Goal: Task Accomplishment & Management: Manage account settings

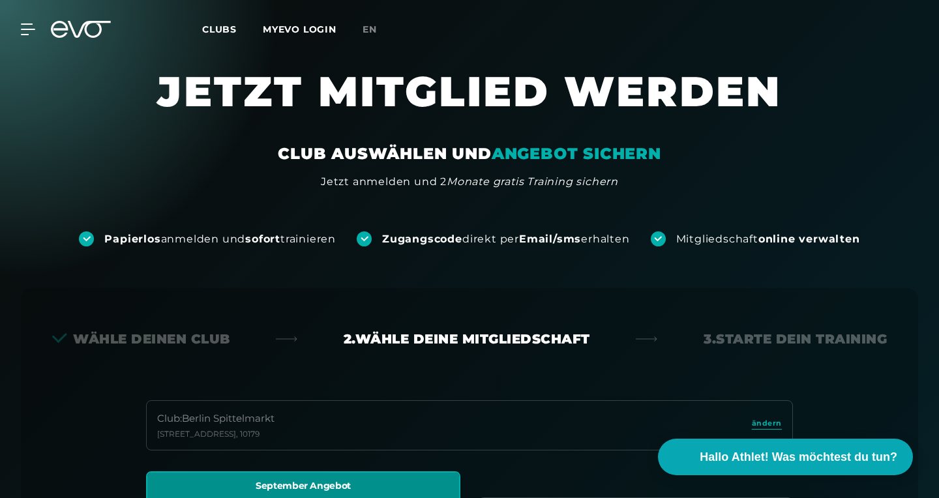
click at [399, 422] on div "Club : Berlin [STREET_ADDRESS]" at bounding box center [469, 425] width 647 height 50
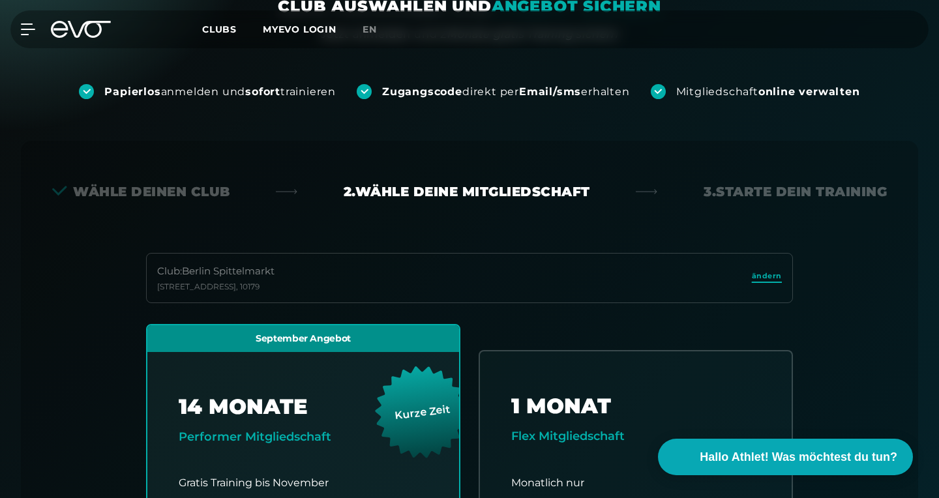
click at [773, 278] on span "ändern" at bounding box center [767, 276] width 30 height 11
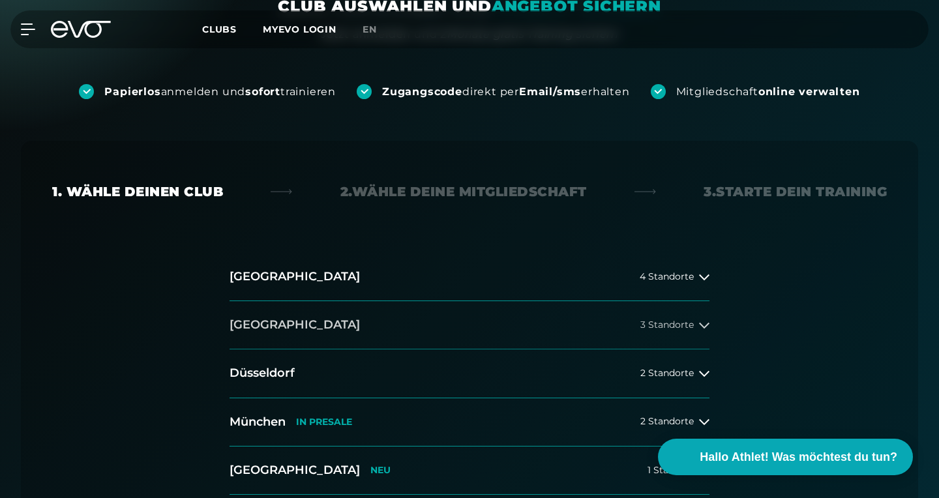
click at [647, 333] on button "[GEOGRAPHIC_DATA] 3 Standorte" at bounding box center [469, 325] width 480 height 48
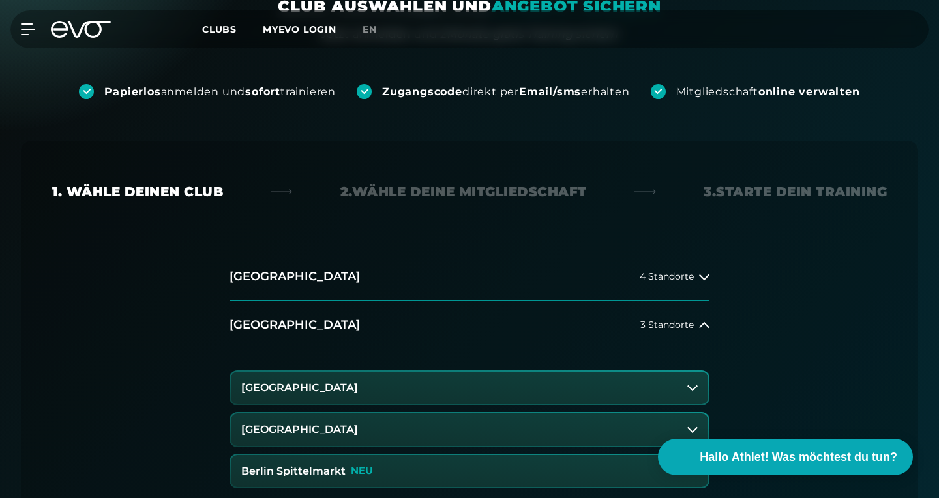
click at [400, 394] on button "[GEOGRAPHIC_DATA]" at bounding box center [469, 388] width 477 height 33
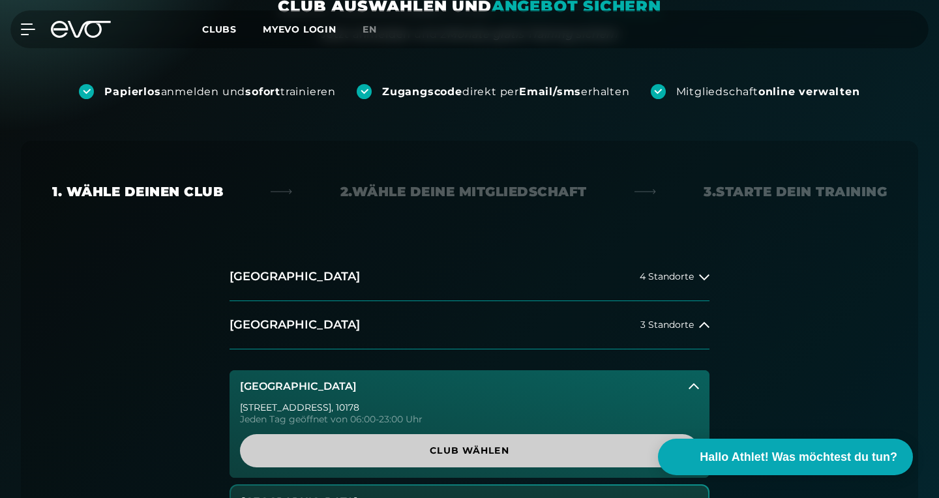
click at [423, 448] on span "Club wählen" at bounding box center [469, 451] width 396 height 14
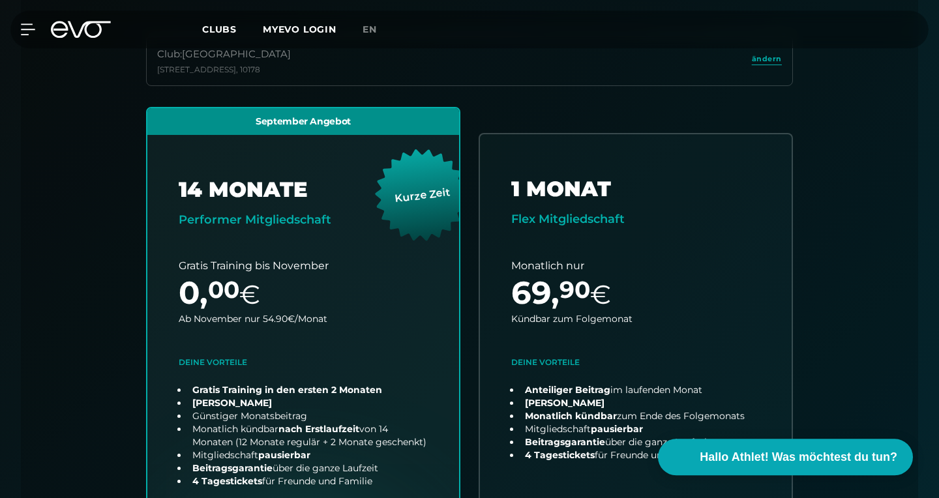
scroll to position [192, 0]
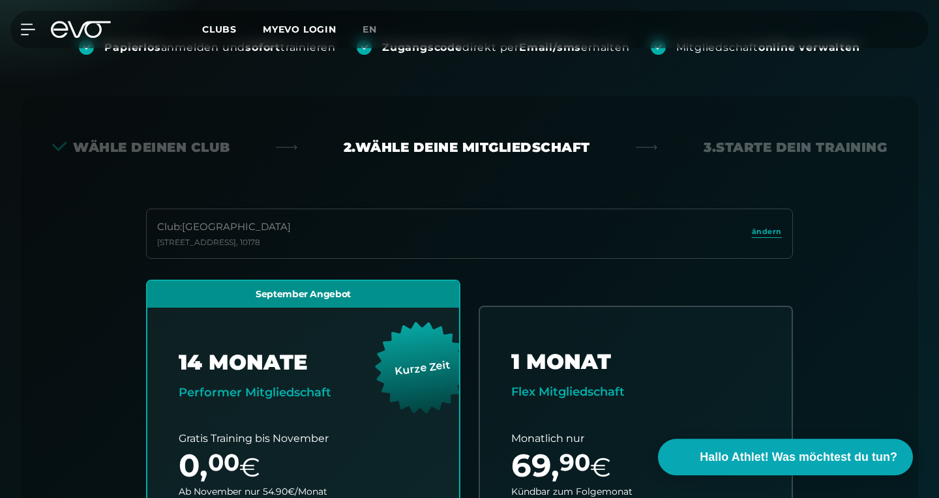
click at [158, 145] on div "Wähle deinen Club" at bounding box center [141, 147] width 178 height 18
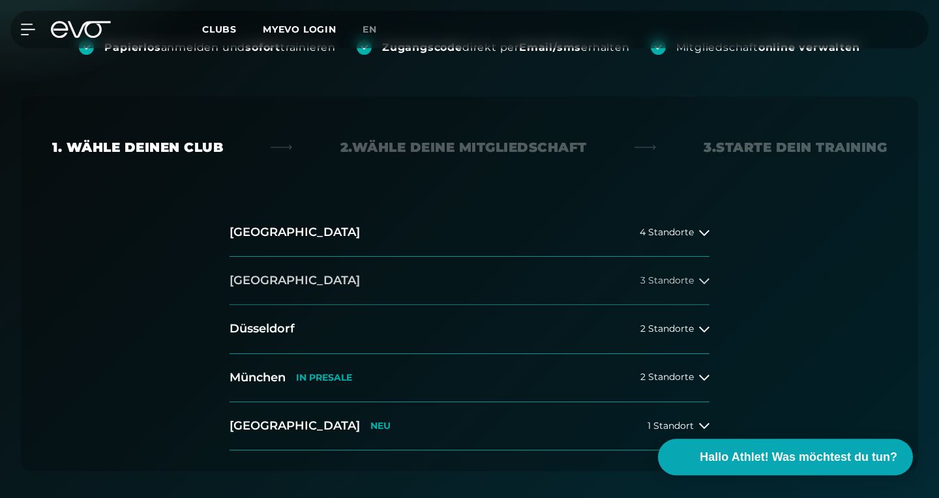
click at [329, 266] on button "[GEOGRAPHIC_DATA] 3 Standorte" at bounding box center [469, 281] width 480 height 48
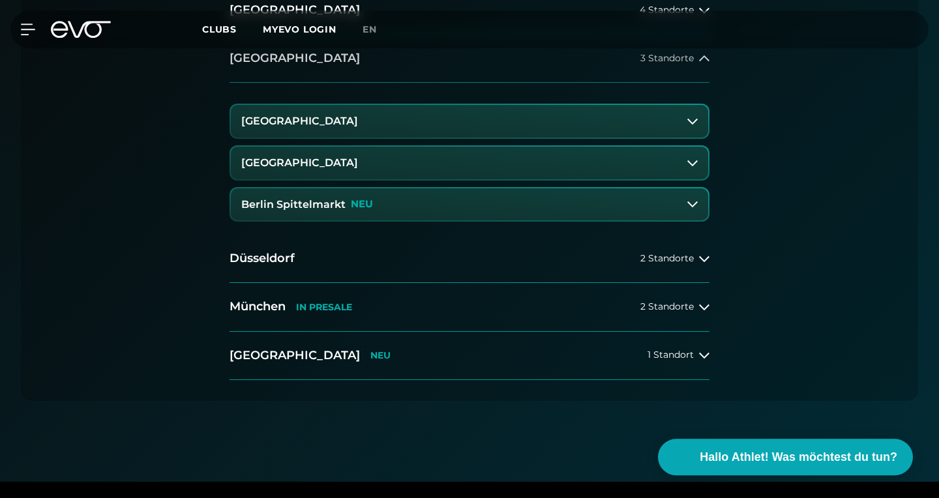
scroll to position [437, 0]
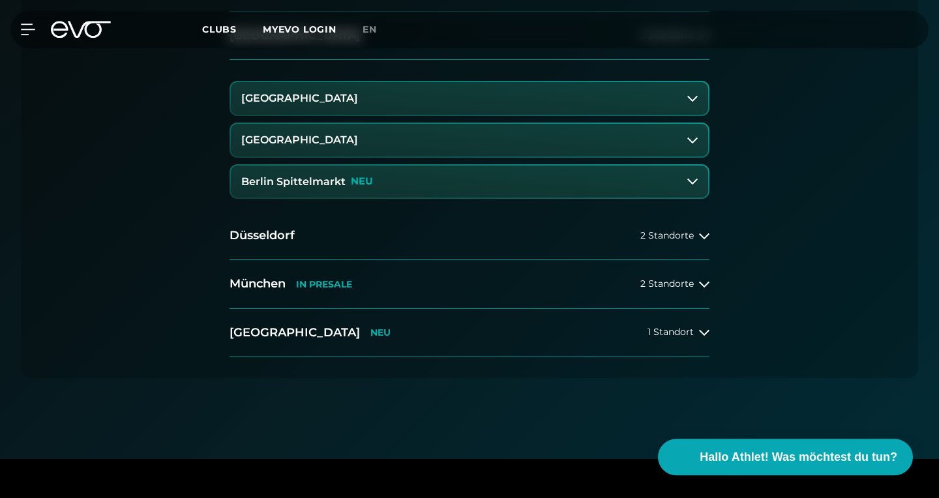
click at [389, 108] on button "[GEOGRAPHIC_DATA]" at bounding box center [469, 98] width 477 height 33
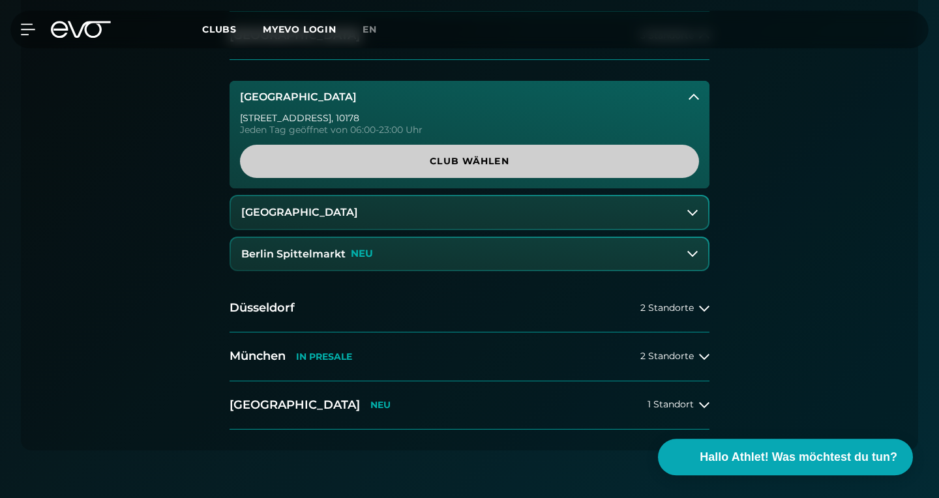
click at [385, 161] on span "Club wählen" at bounding box center [469, 161] width 396 height 14
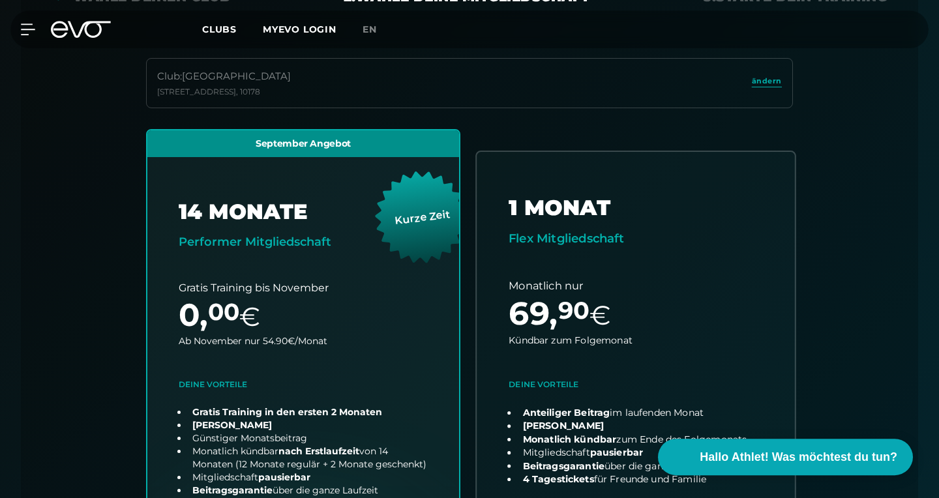
scroll to position [165, 0]
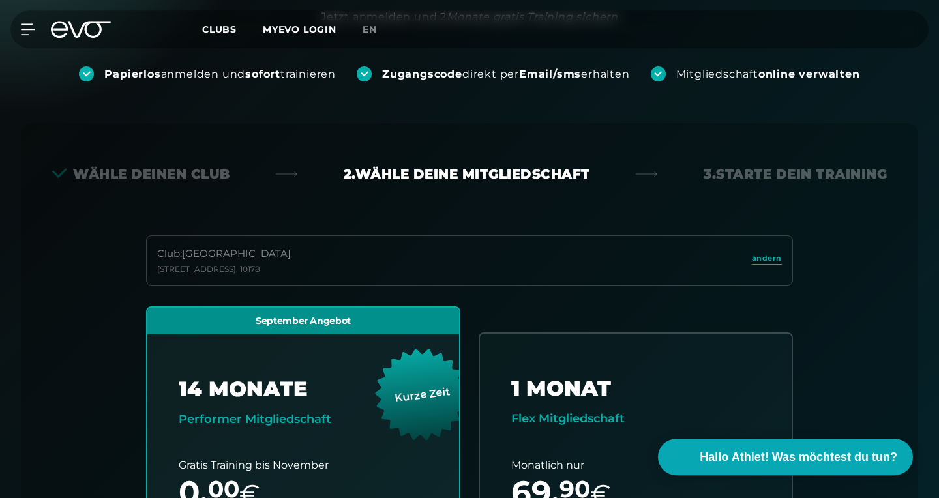
click at [551, 183] on div "2. Wähle deine Mitgliedschaft" at bounding box center [467, 174] width 246 height 18
click at [767, 263] on span "ändern" at bounding box center [767, 258] width 30 height 11
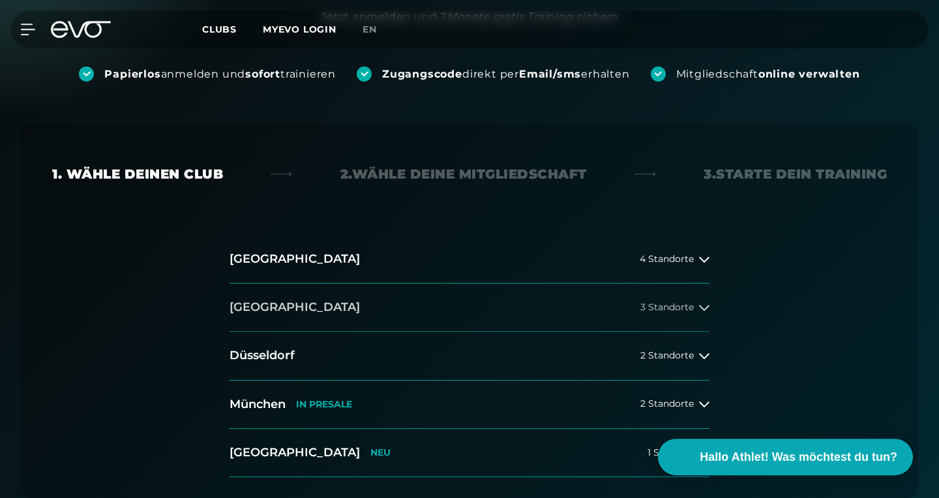
scroll to position [331, 0]
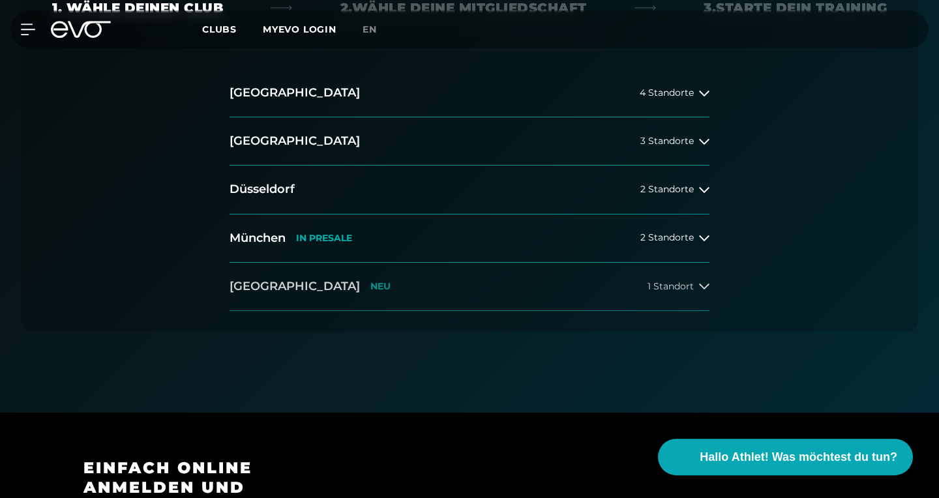
click at [643, 275] on button "[GEOGRAPHIC_DATA] NEU 1 Standort" at bounding box center [469, 287] width 480 height 48
